Goal: Check status: Check status

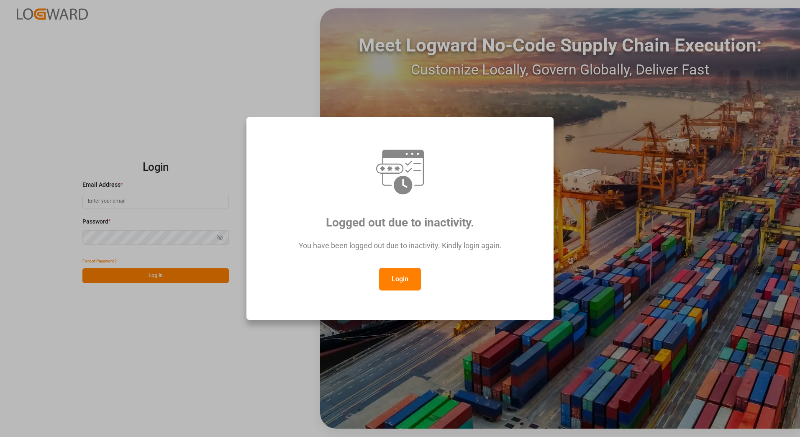
type input "[PERSON_NAME][EMAIL_ADDRESS][PERSON_NAME][DOMAIN_NAME]"
click at [405, 277] on button "Login" at bounding box center [400, 279] width 42 height 23
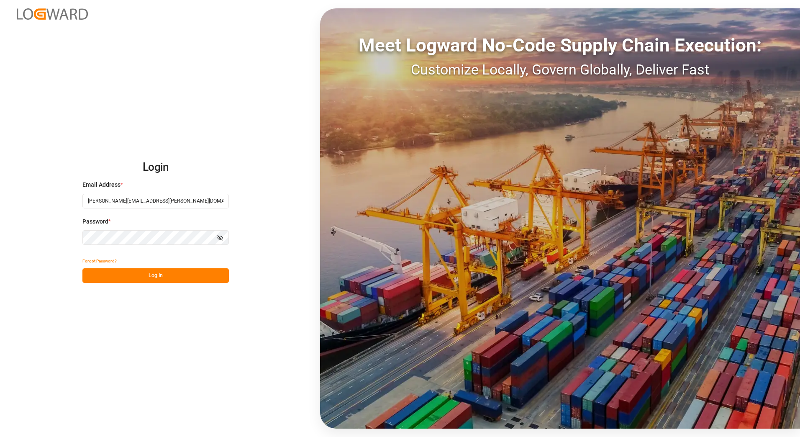
click at [180, 277] on button "Log In" at bounding box center [155, 275] width 146 height 15
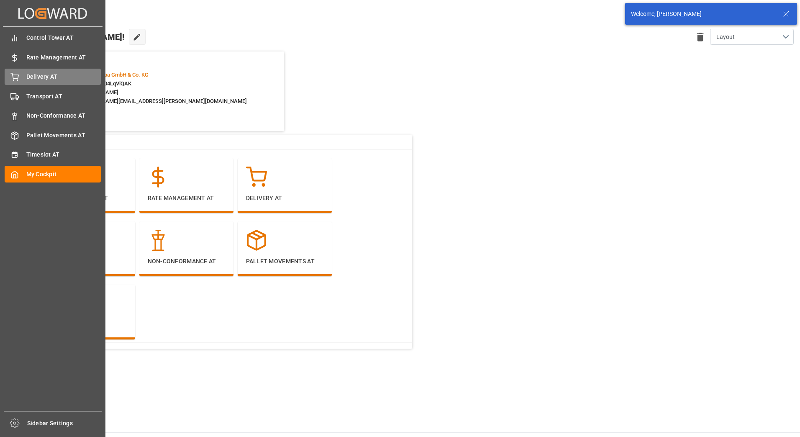
click at [20, 76] on div "Delivery AT Delivery AT" at bounding box center [53, 77] width 96 height 16
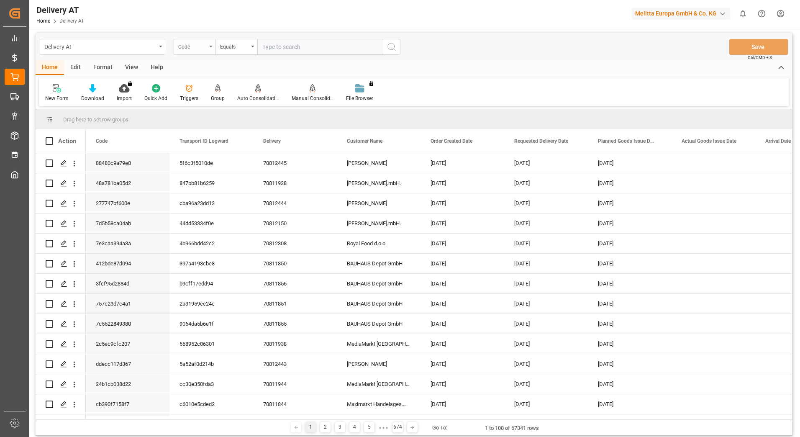
click at [214, 48] on div "Code" at bounding box center [195, 47] width 42 height 16
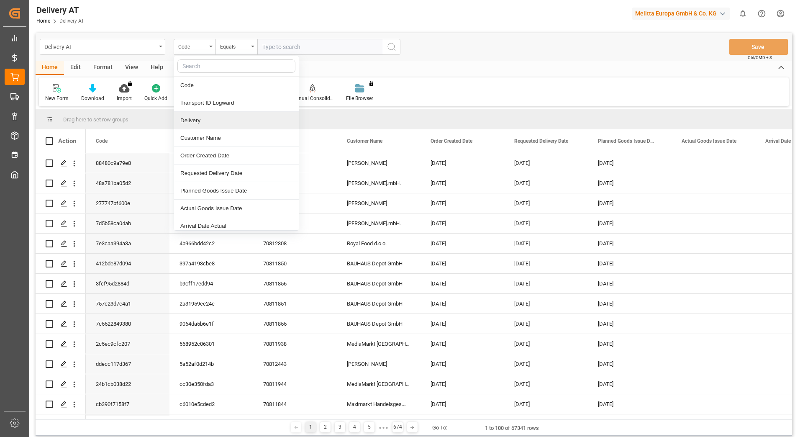
click at [204, 119] on div "Delivery" at bounding box center [236, 121] width 125 height 18
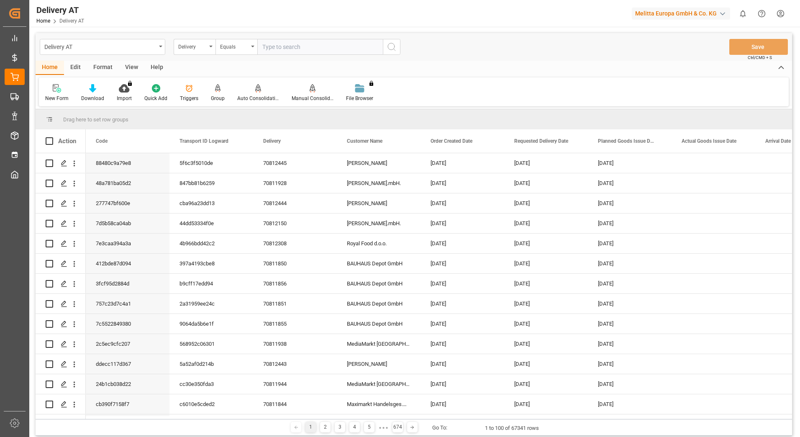
click at [279, 48] on input "text" at bounding box center [319, 47] width 125 height 16
type input "83830318"
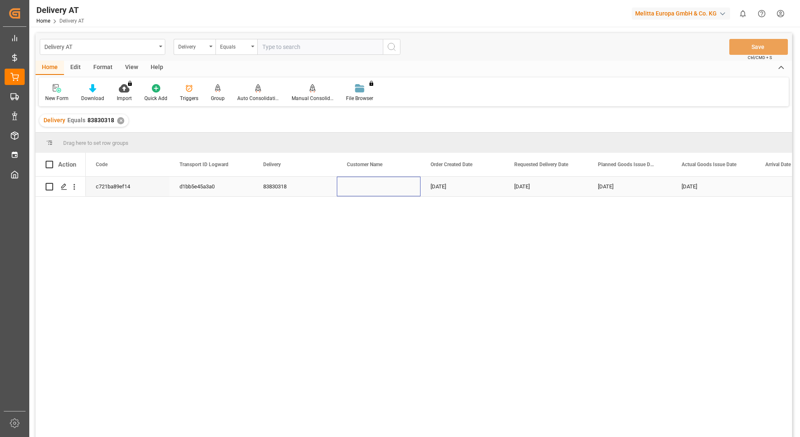
click at [360, 187] on div "Press SPACE to select this row." at bounding box center [379, 187] width 84 height 20
click at [378, 187] on div "Press SPACE to select this row." at bounding box center [379, 187] width 84 height 20
click at [65, 187] on icon "Press SPACE to select this row." at bounding box center [64, 186] width 7 height 7
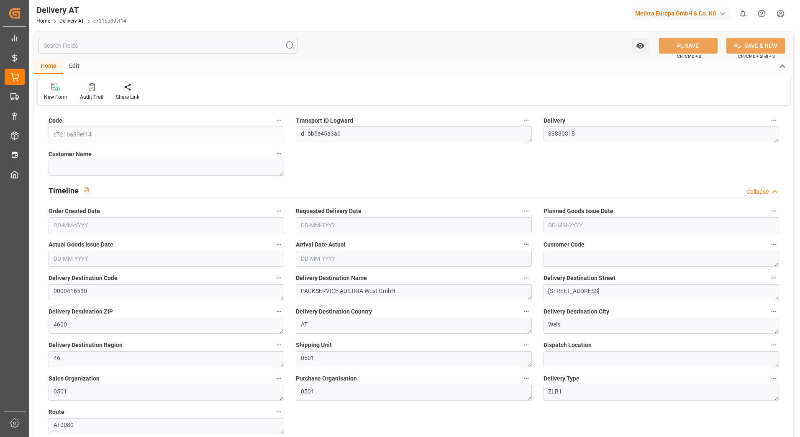
type input "[DATE]"
type input "[DATE] 07:17"
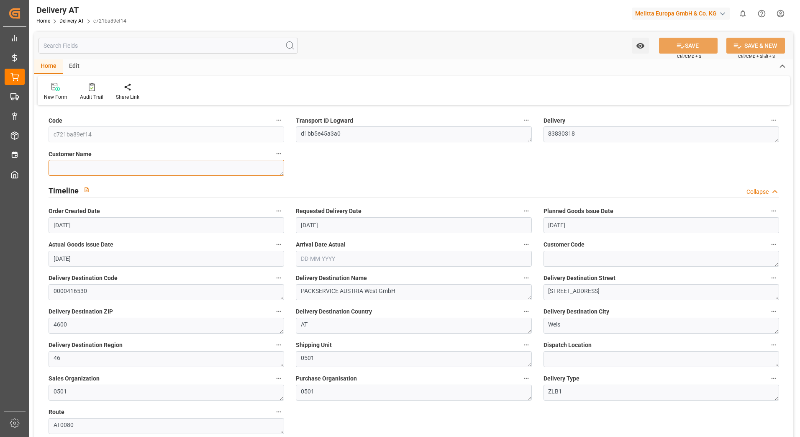
click at [209, 164] on textarea at bounding box center [167, 168] width 236 height 16
type textarea "Packservice [GEOGRAPHIC_DATA]"
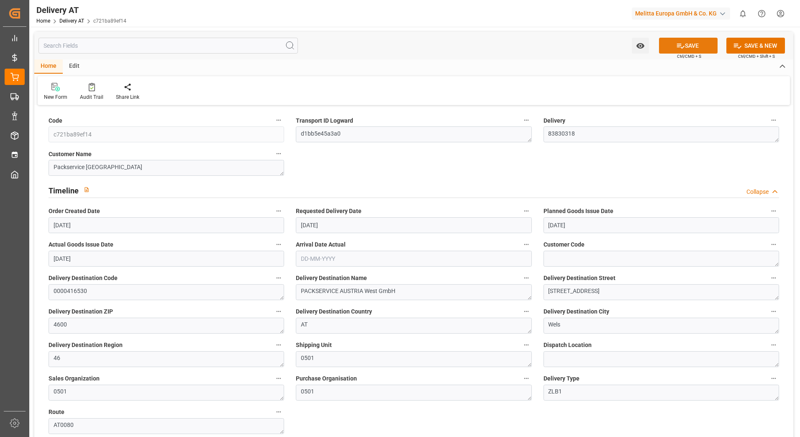
click at [710, 49] on button "SAVE" at bounding box center [688, 46] width 59 height 16
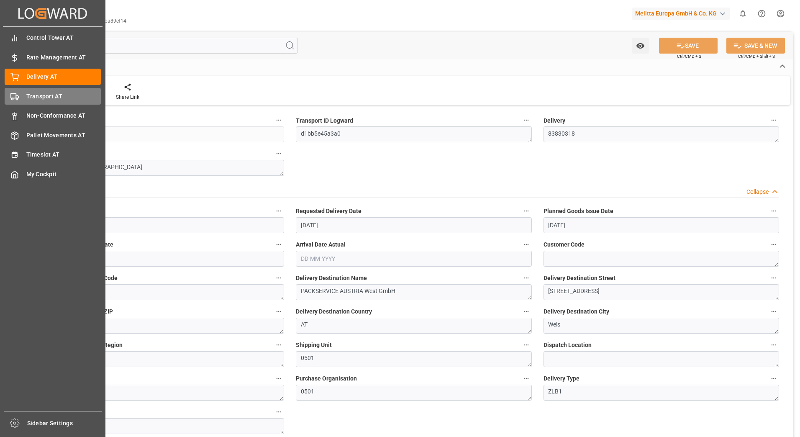
click at [26, 101] on div "Transport AT Transport AT" at bounding box center [53, 96] width 96 height 16
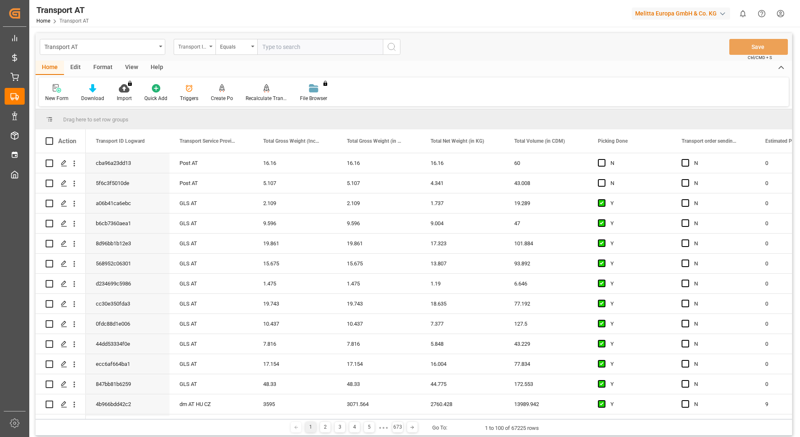
click at [195, 40] on div "Transport ID Logward" at bounding box center [195, 47] width 42 height 16
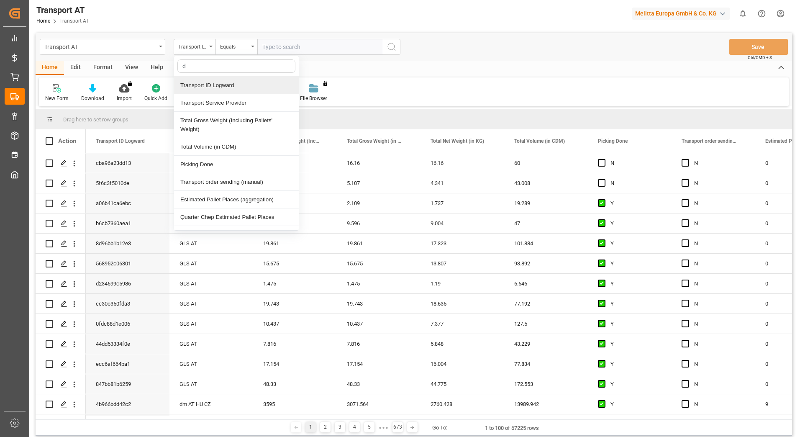
type input "do"
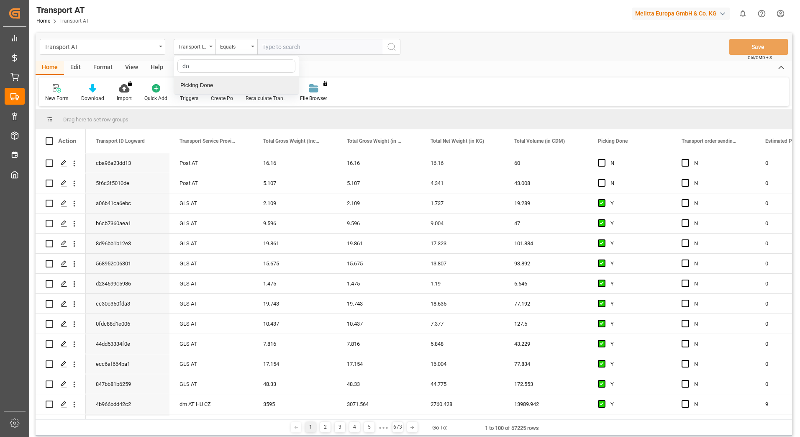
click at [223, 80] on div "Picking Done" at bounding box center [236, 86] width 125 height 18
click at [292, 40] on input "text" at bounding box center [319, 47] width 125 height 16
type input "Y"
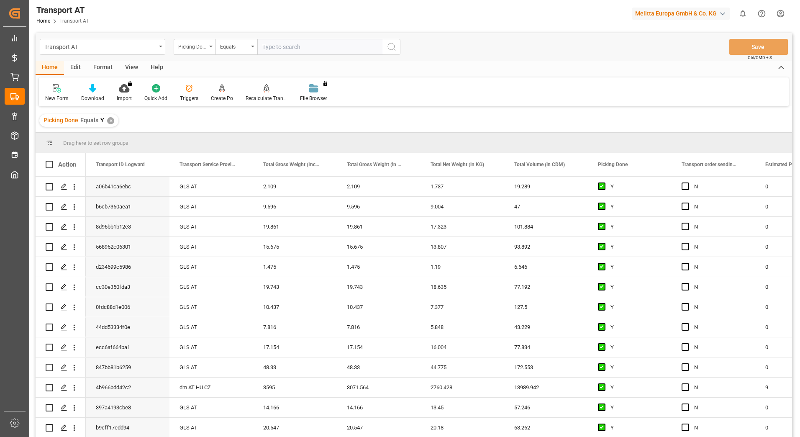
click at [209, 49] on div "Picking Done" at bounding box center [195, 47] width 42 height 16
type input "manu"
click at [234, 91] on div "Transport order sending (manual)" at bounding box center [236, 86] width 125 height 18
click at [287, 49] on input "text" at bounding box center [319, 47] width 125 height 16
type input "N"
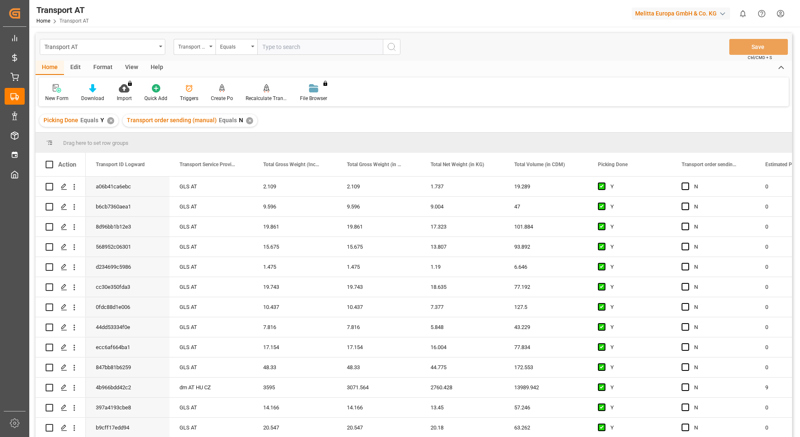
click at [210, 48] on div "Transport order sending (manual)" at bounding box center [195, 47] width 42 height 16
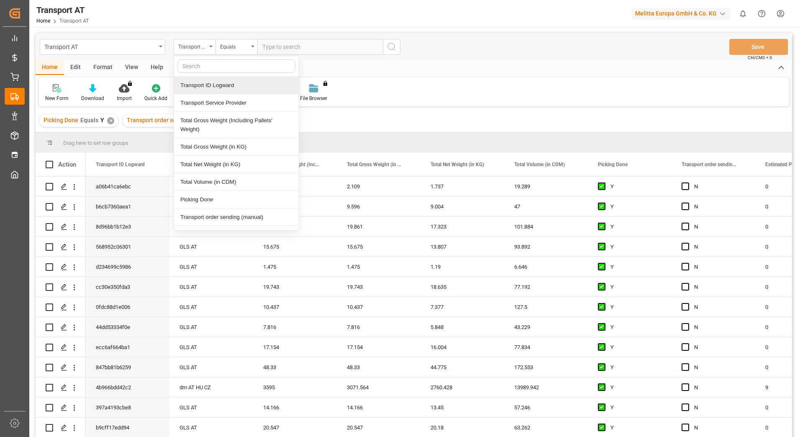
click at [220, 68] on input "text" at bounding box center [236, 65] width 118 height 13
type input "agg"
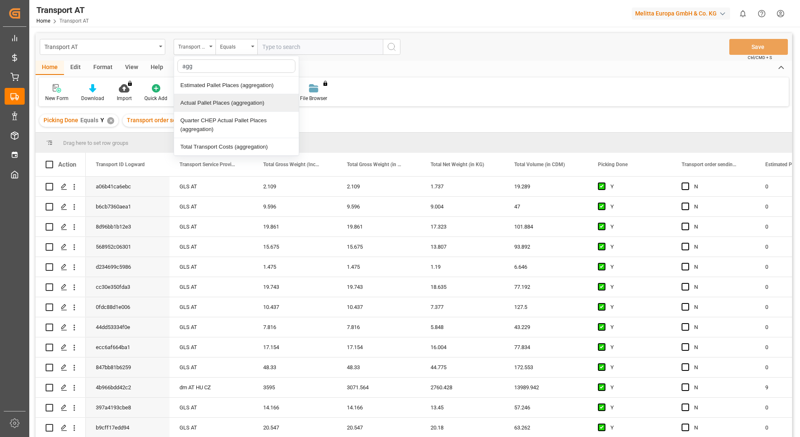
click at [225, 100] on div "Actual Pallet Places (aggregation)" at bounding box center [236, 103] width 125 height 18
click at [248, 50] on div "Equals" at bounding box center [234, 46] width 28 height 10
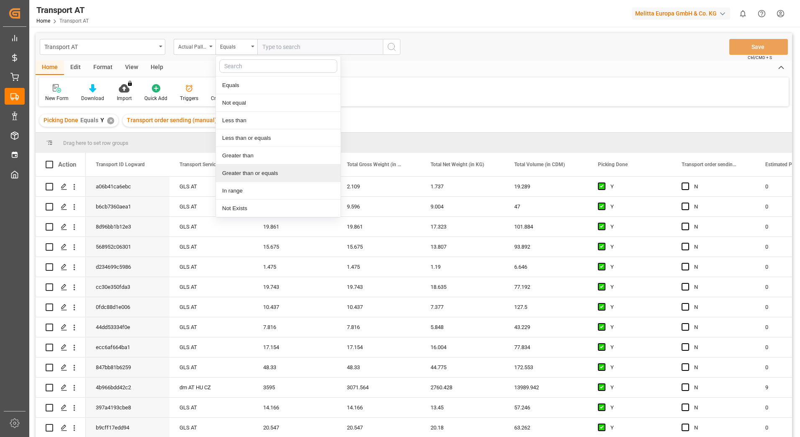
click at [252, 173] on div "Greater than or equals" at bounding box center [278, 173] width 125 height 18
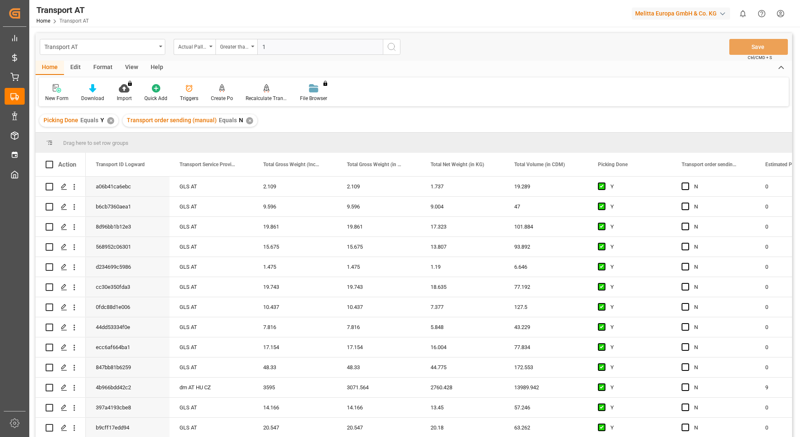
type input "1"
click at [391, 52] on button "search button" at bounding box center [392, 47] width 18 height 16
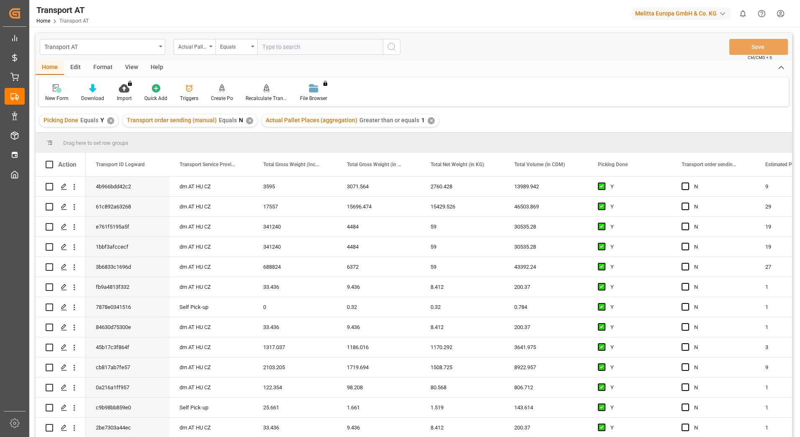
click at [135, 64] on div "View" at bounding box center [132, 68] width 26 height 14
click at [46, 98] on div "Default" at bounding box center [53, 99] width 16 height 8
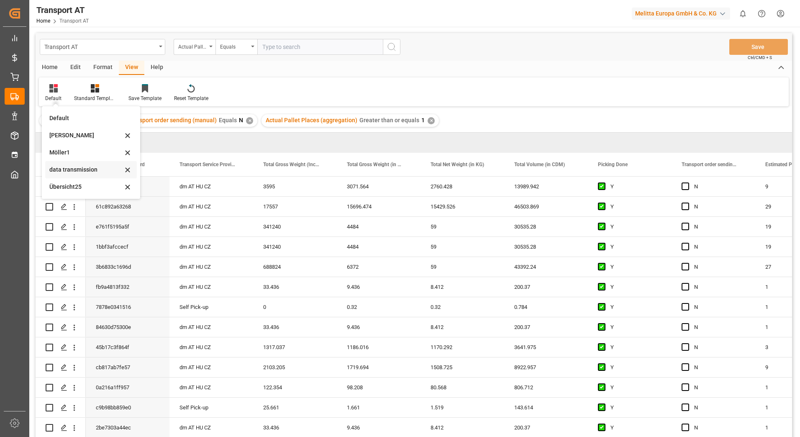
click at [77, 169] on div "data transmission" at bounding box center [85, 169] width 73 height 9
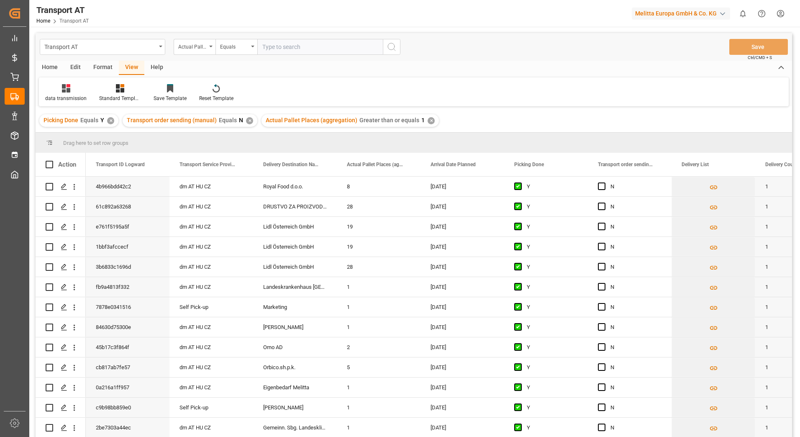
click at [545, 68] on div "Home Edit Format View Help" at bounding box center [414, 68] width 756 height 14
